Goal: Transaction & Acquisition: Purchase product/service

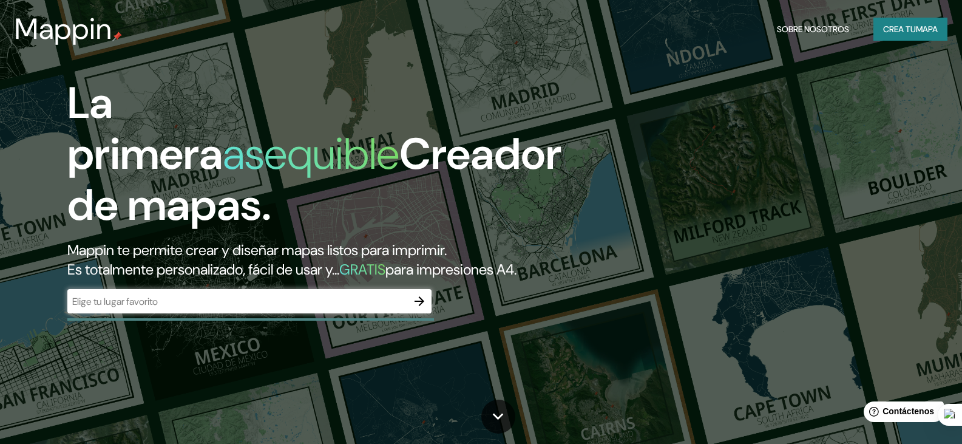
click at [322, 313] on div "​" at bounding box center [249, 301] width 364 height 24
click at [422, 306] on icon "button" at bounding box center [420, 301] width 10 height 10
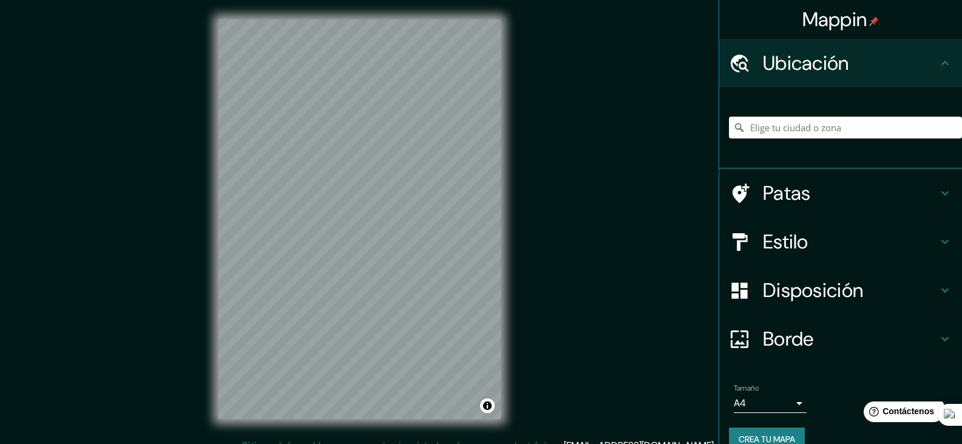
click at [779, 123] on input "Elige tu ciudad o zona" at bounding box center [845, 128] width 233 height 22
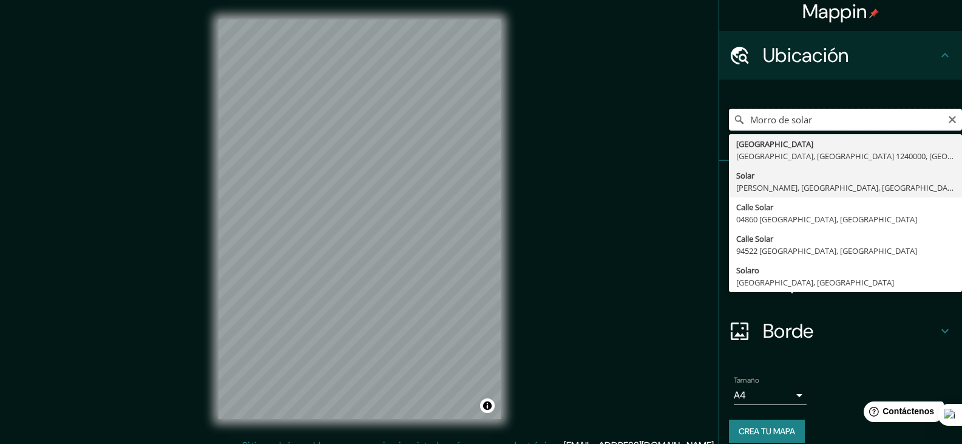
scroll to position [21, 0]
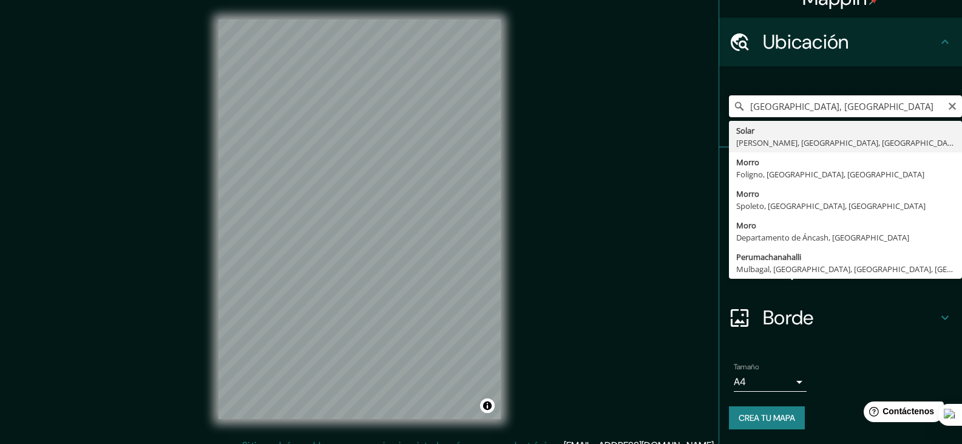
click at [740, 107] on input "[GEOGRAPHIC_DATA], [GEOGRAPHIC_DATA]" at bounding box center [845, 106] width 233 height 22
drag, startPoint x: 815, startPoint y: 109, endPoint x: 722, endPoint y: 110, distance: 93.5
click at [729, 110] on input "el [GEOGRAPHIC_DATA], [GEOGRAPHIC_DATA]" at bounding box center [845, 106] width 233 height 22
type input "Chorrillos, [GEOGRAPHIC_DATA], [GEOGRAPHIC_DATA]"
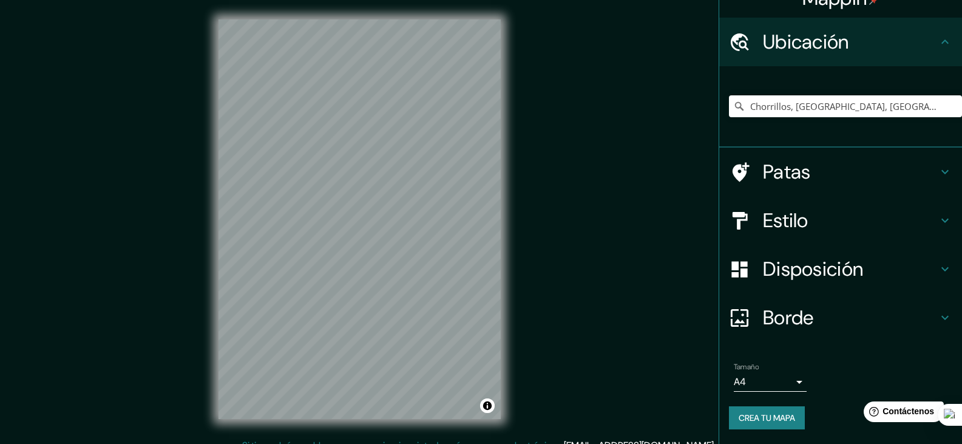
click at [781, 380] on body "Mappin Ubicación Chorrillos, [GEOGRAPHIC_DATA], [GEOGRAPHIC_DATA] Patas Estilo …" at bounding box center [481, 222] width 962 height 444
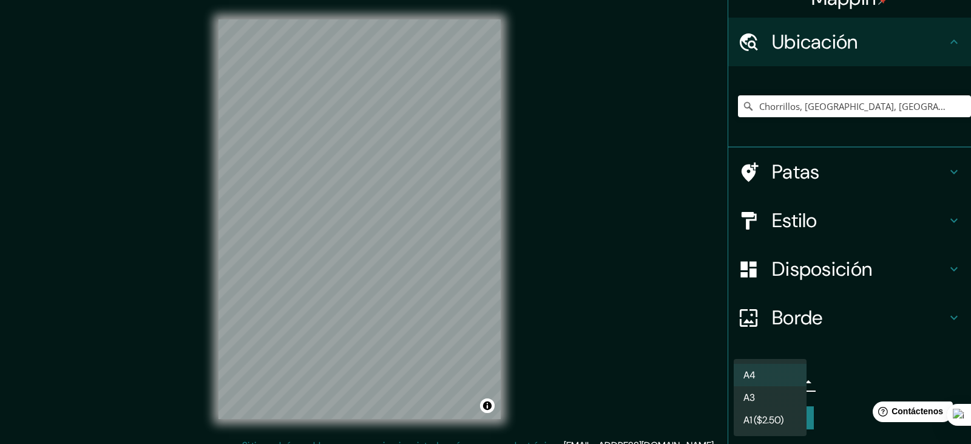
click at [852, 347] on div at bounding box center [485, 222] width 971 height 444
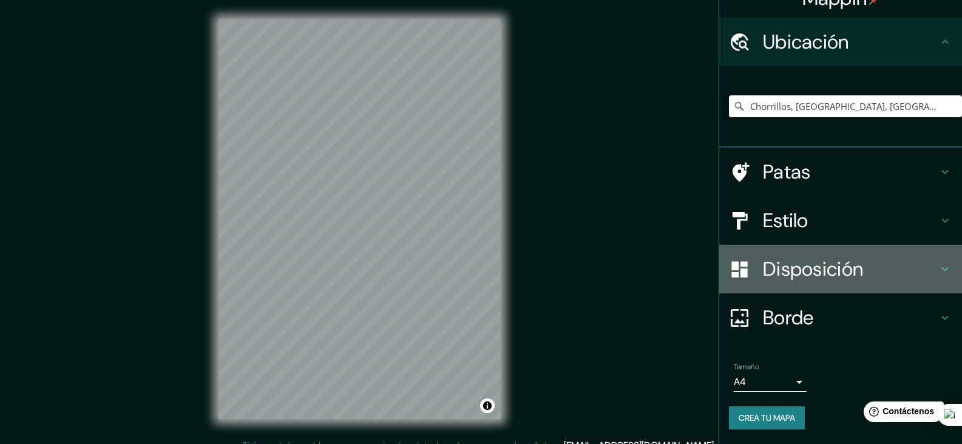
click at [824, 265] on font "Disposición" at bounding box center [813, 268] width 100 height 25
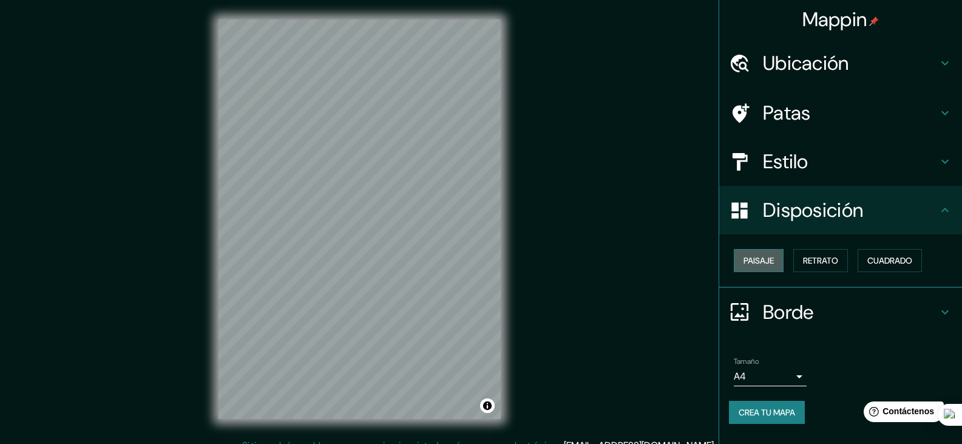
click at [762, 259] on font "Paisaje" at bounding box center [759, 260] width 30 height 11
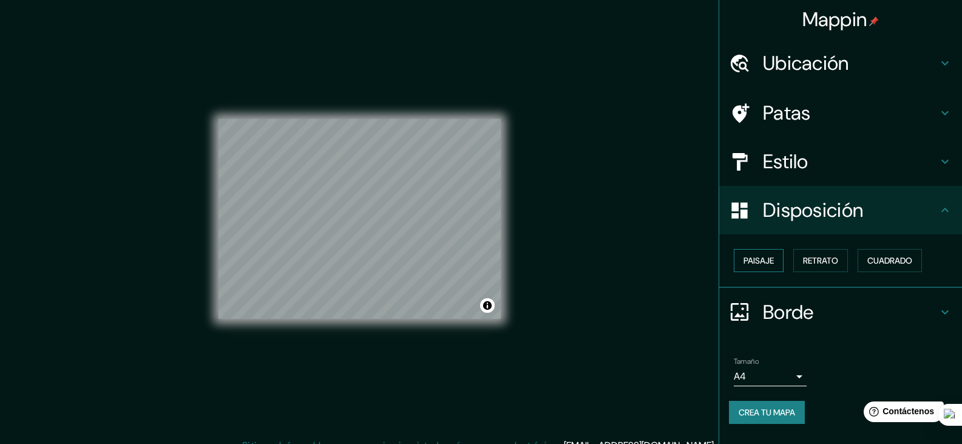
click at [762, 259] on font "Paisaje" at bounding box center [759, 260] width 30 height 11
click at [836, 269] on button "Retrato" at bounding box center [820, 260] width 55 height 23
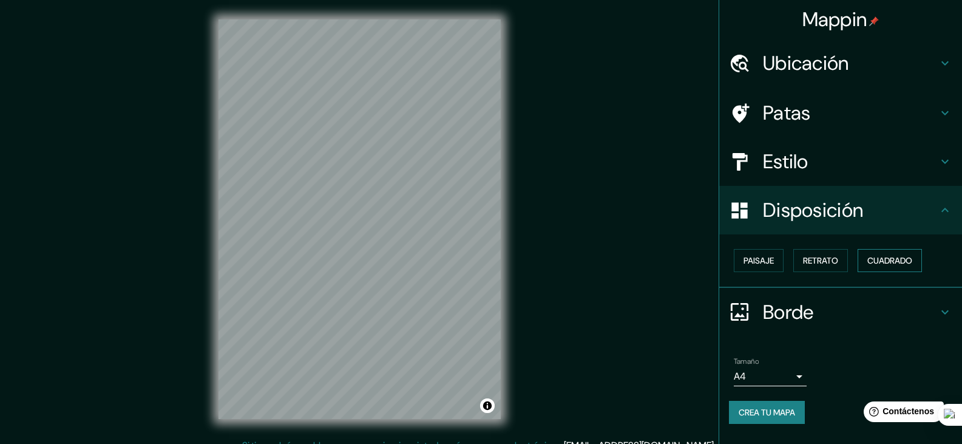
click at [888, 262] on font "Cuadrado" at bounding box center [889, 260] width 45 height 11
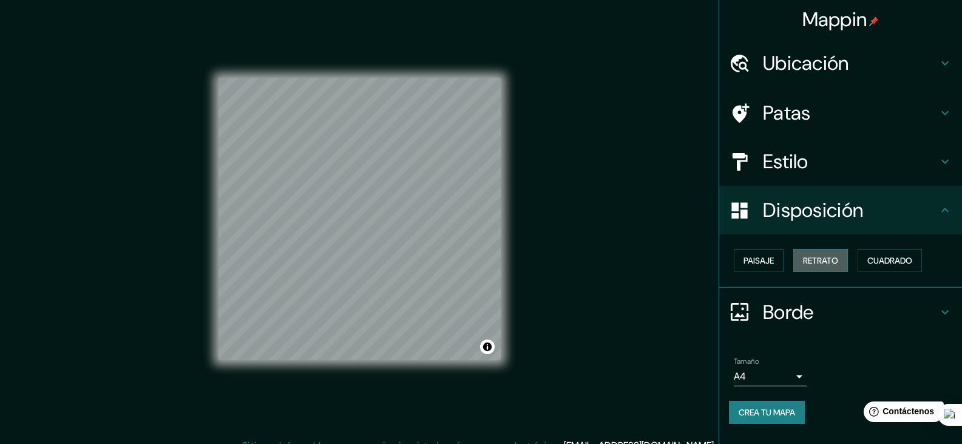
click at [818, 262] on font "Retrato" at bounding box center [820, 260] width 35 height 11
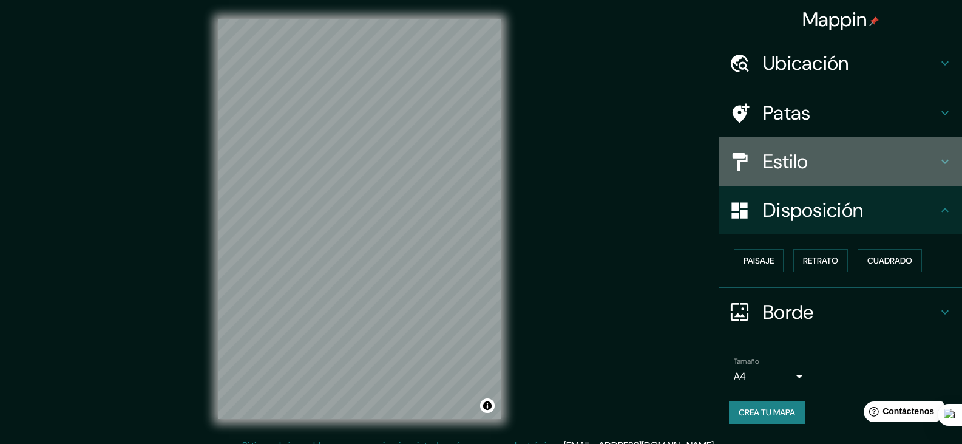
click at [839, 174] on div "Estilo" at bounding box center [840, 161] width 243 height 49
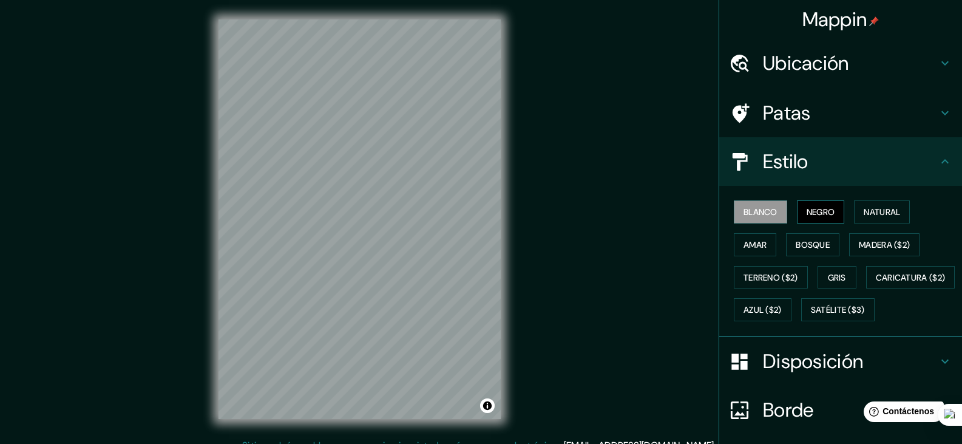
click at [813, 213] on font "Negro" at bounding box center [821, 211] width 29 height 11
click at [877, 208] on font "Natural" at bounding box center [882, 211] width 36 height 11
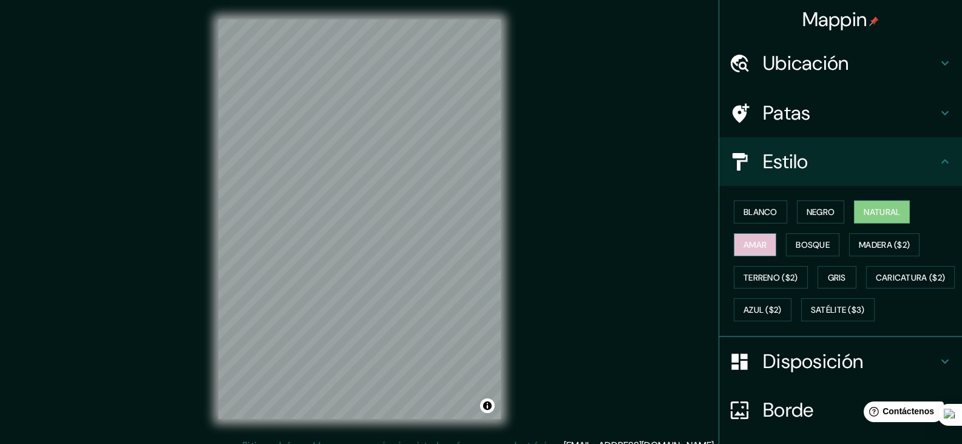
click at [745, 246] on font "Amar" at bounding box center [755, 244] width 23 height 11
click at [824, 244] on button "Bosque" at bounding box center [812, 244] width 53 height 23
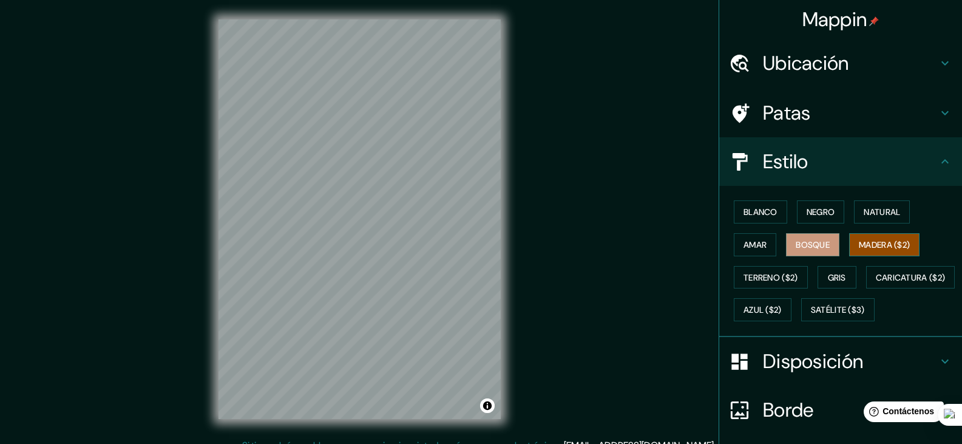
click at [880, 242] on font "Madera ($2)" at bounding box center [884, 244] width 51 height 11
click at [828, 272] on font "Gris" at bounding box center [837, 277] width 18 height 11
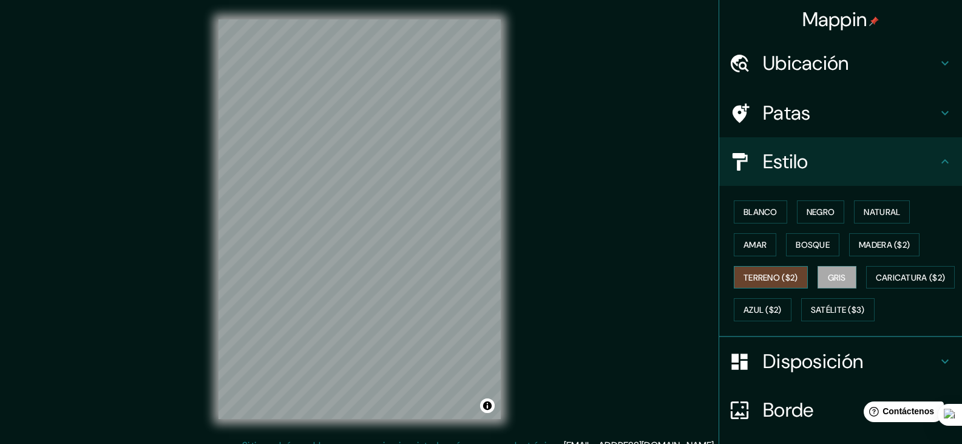
click at [762, 279] on font "Terreno ($2)" at bounding box center [771, 277] width 55 height 11
click at [792, 309] on button "Azul ($2)" at bounding box center [763, 309] width 58 height 23
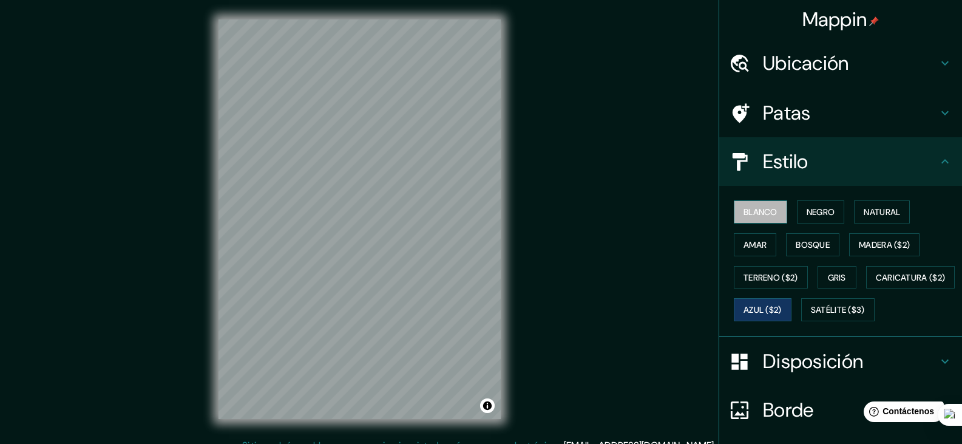
click at [744, 213] on font "Blanco" at bounding box center [761, 211] width 34 height 11
click at [795, 104] on font "Patas" at bounding box center [787, 112] width 48 height 25
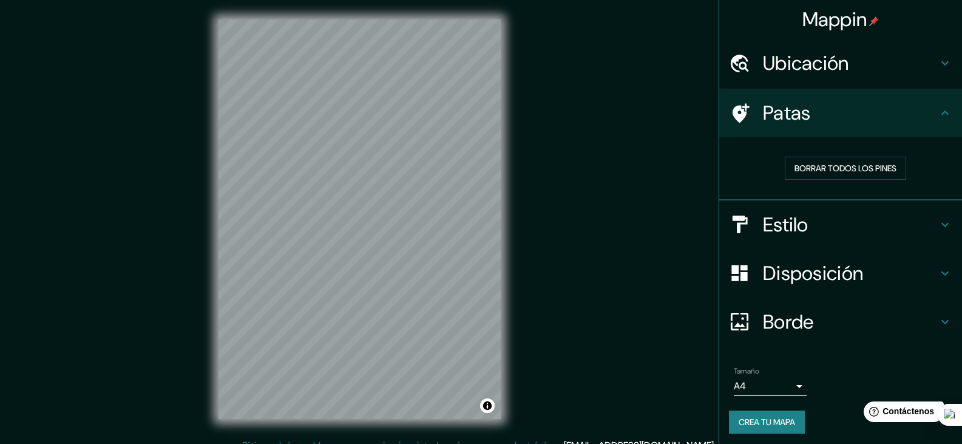
click at [842, 67] on h4 "Ubicación" at bounding box center [850, 63] width 175 height 24
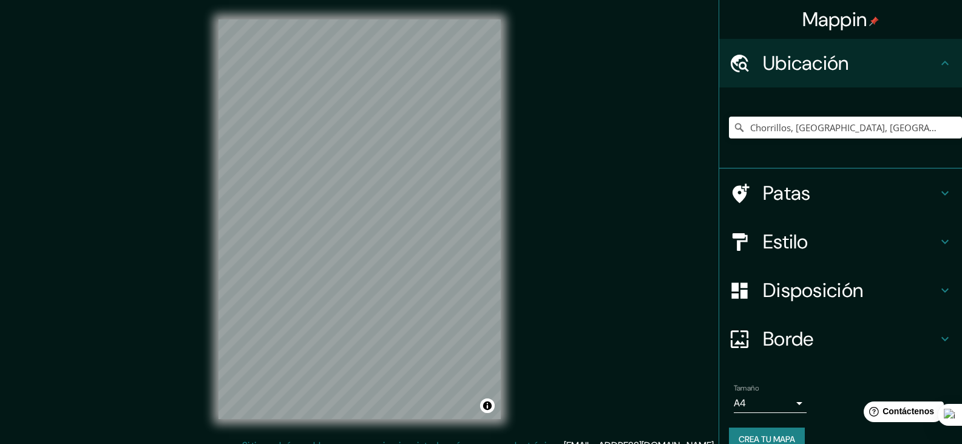
click at [830, 354] on div "Borde" at bounding box center [840, 338] width 243 height 49
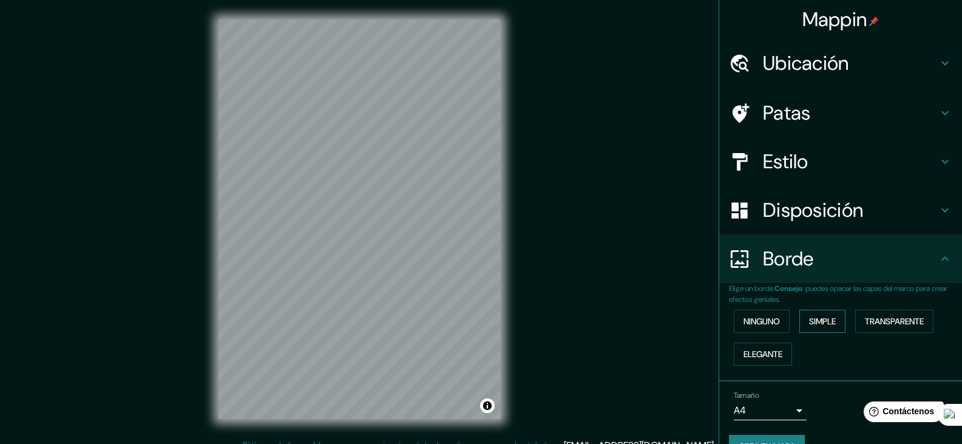
click at [822, 324] on font "Simple" at bounding box center [822, 321] width 27 height 11
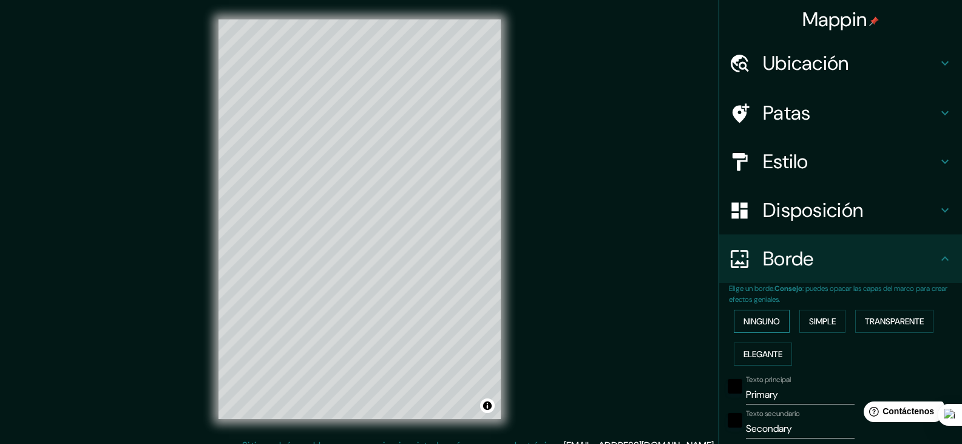
click at [761, 314] on font "Ninguno" at bounding box center [762, 321] width 36 height 16
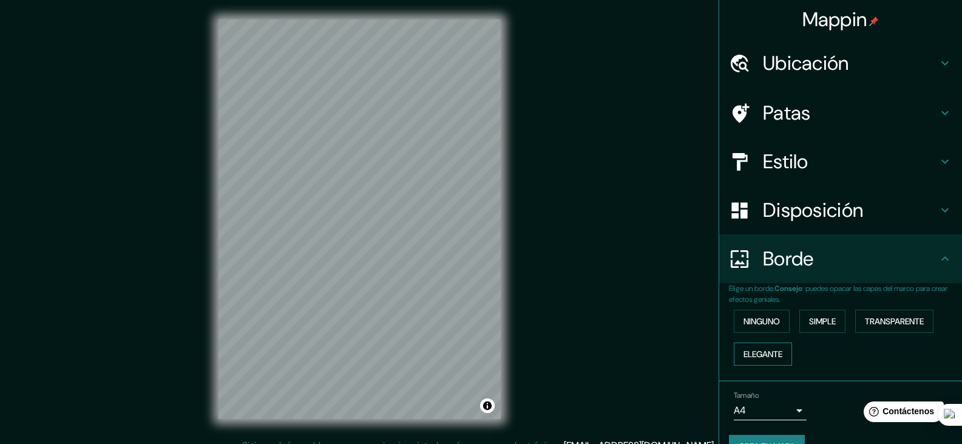
click at [768, 354] on font "Elegante" at bounding box center [763, 353] width 39 height 11
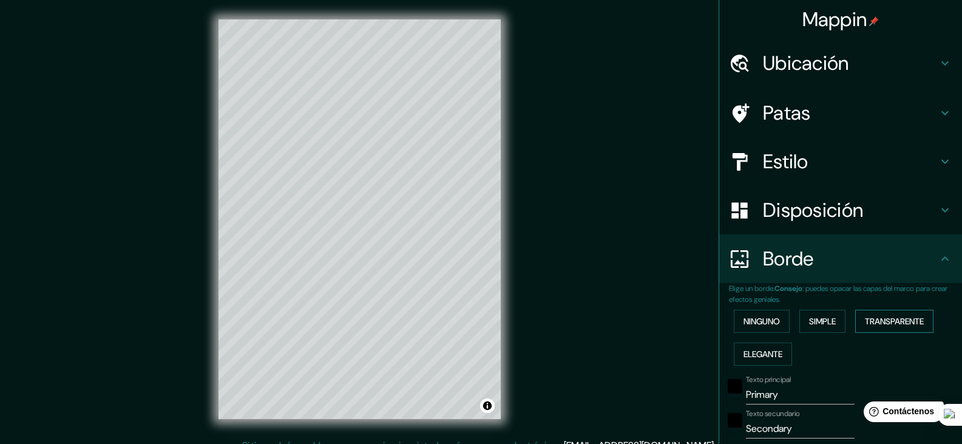
click at [910, 313] on font "Transparente" at bounding box center [894, 321] width 59 height 16
click at [855, 318] on button "Transparente" at bounding box center [894, 321] width 78 height 23
type input "223"
type input "37"
